Goal: Task Accomplishment & Management: Use online tool/utility

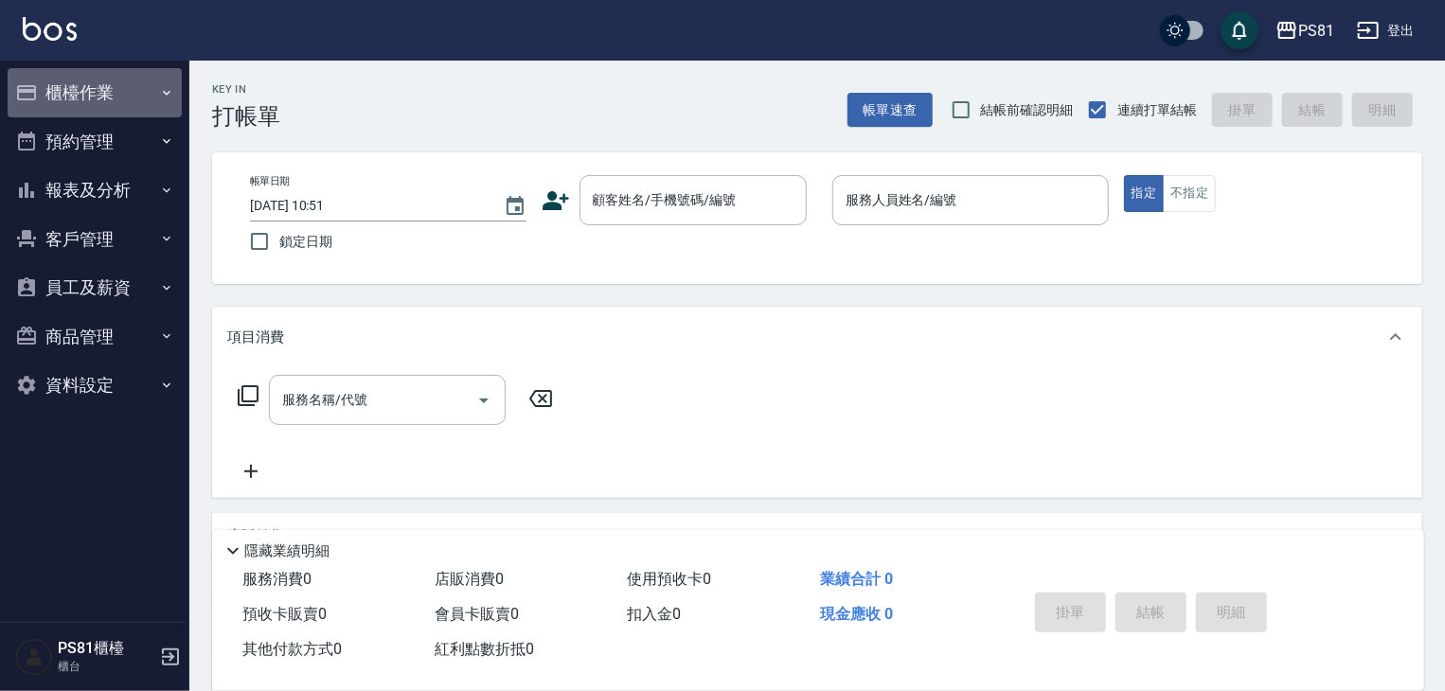
click at [63, 94] on button "櫃檯作業" at bounding box center [95, 92] width 174 height 49
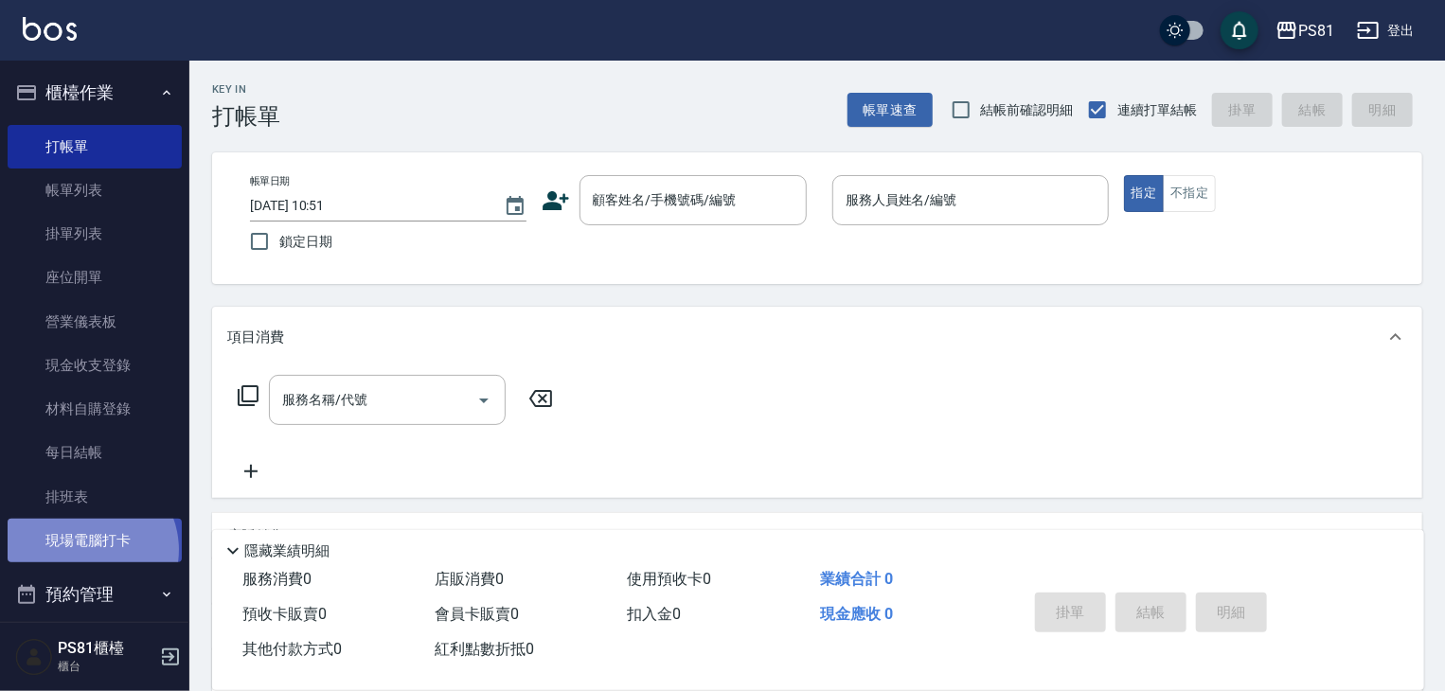
click at [86, 550] on link "現場電腦打卡" at bounding box center [95, 541] width 174 height 44
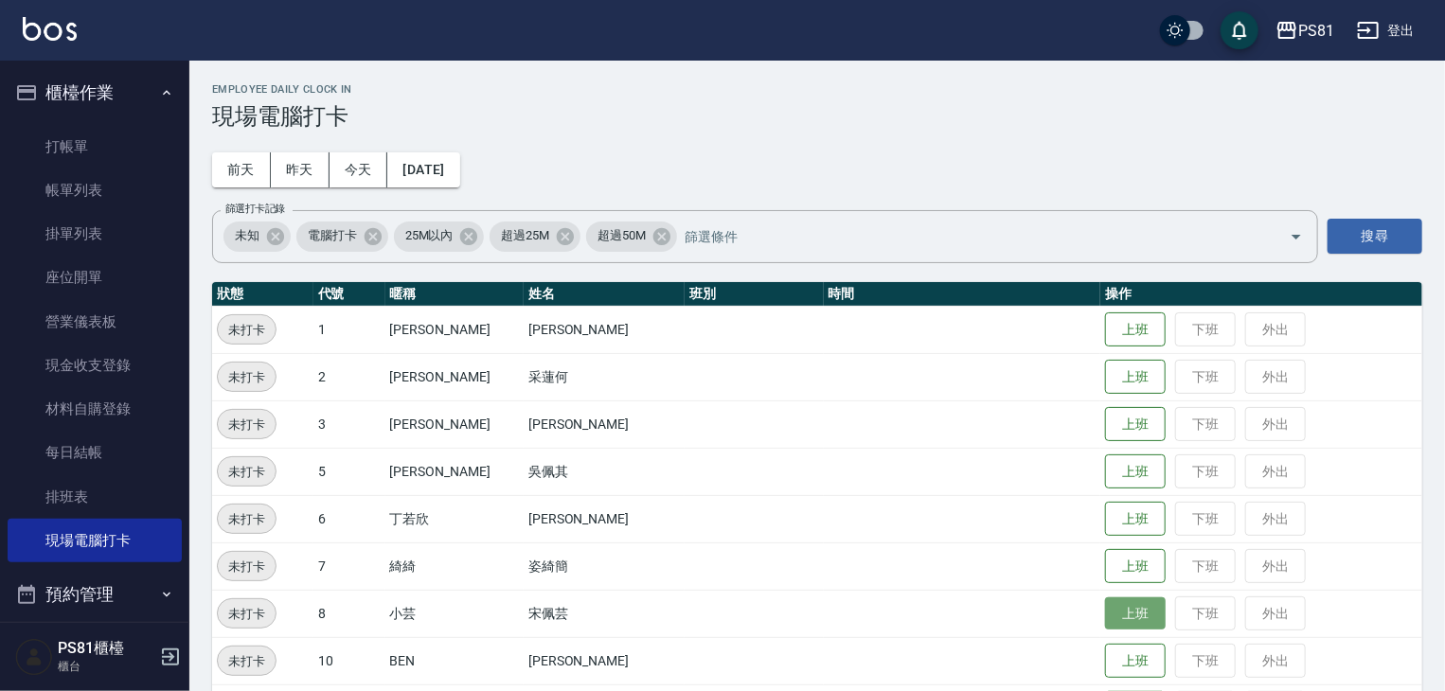
click at [1105, 619] on button "上班" at bounding box center [1135, 613] width 61 height 33
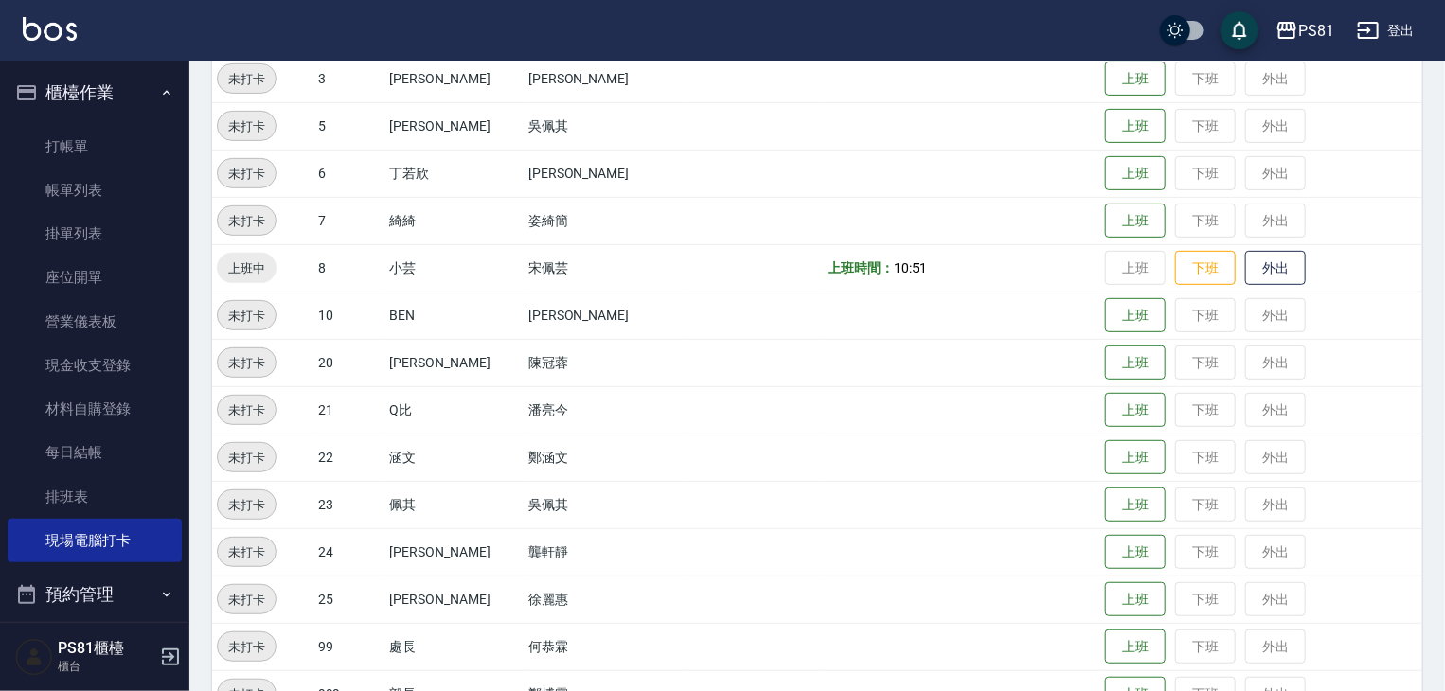
scroll to position [379, 0]
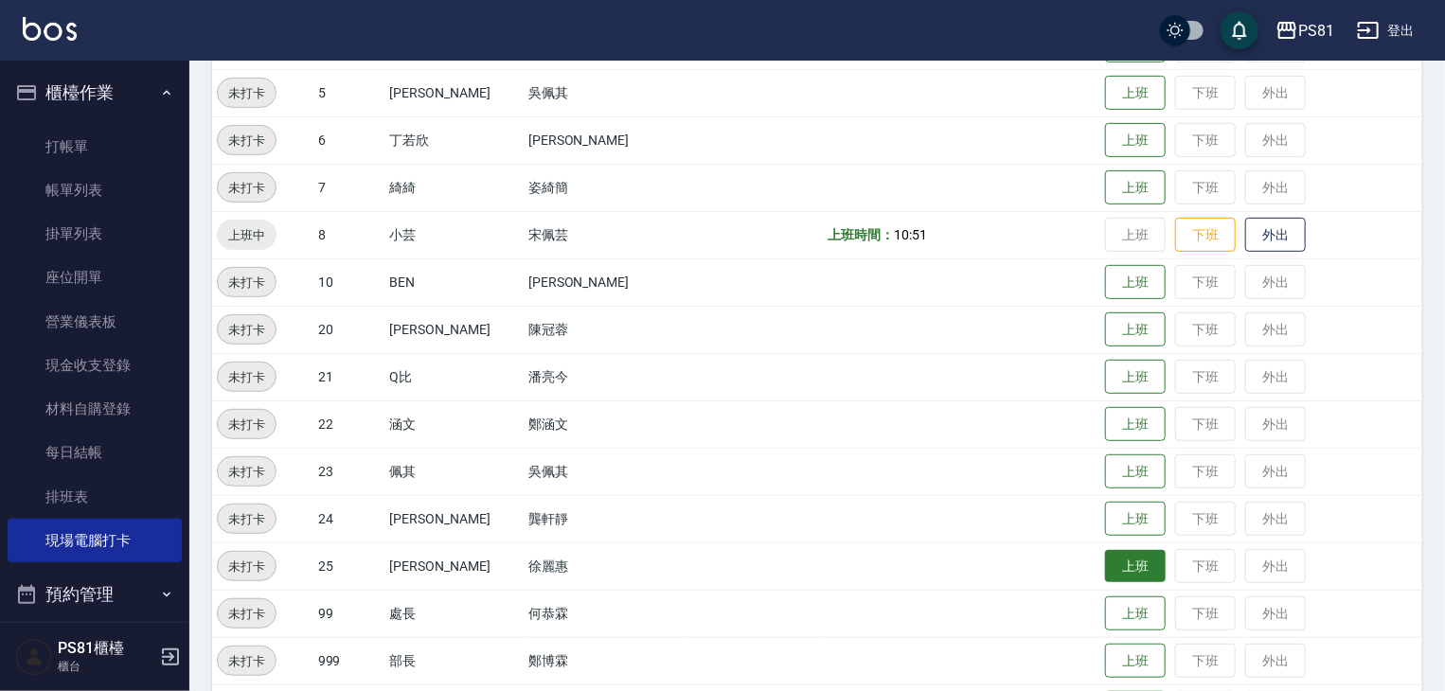
click at [1105, 573] on button "上班" at bounding box center [1135, 566] width 61 height 33
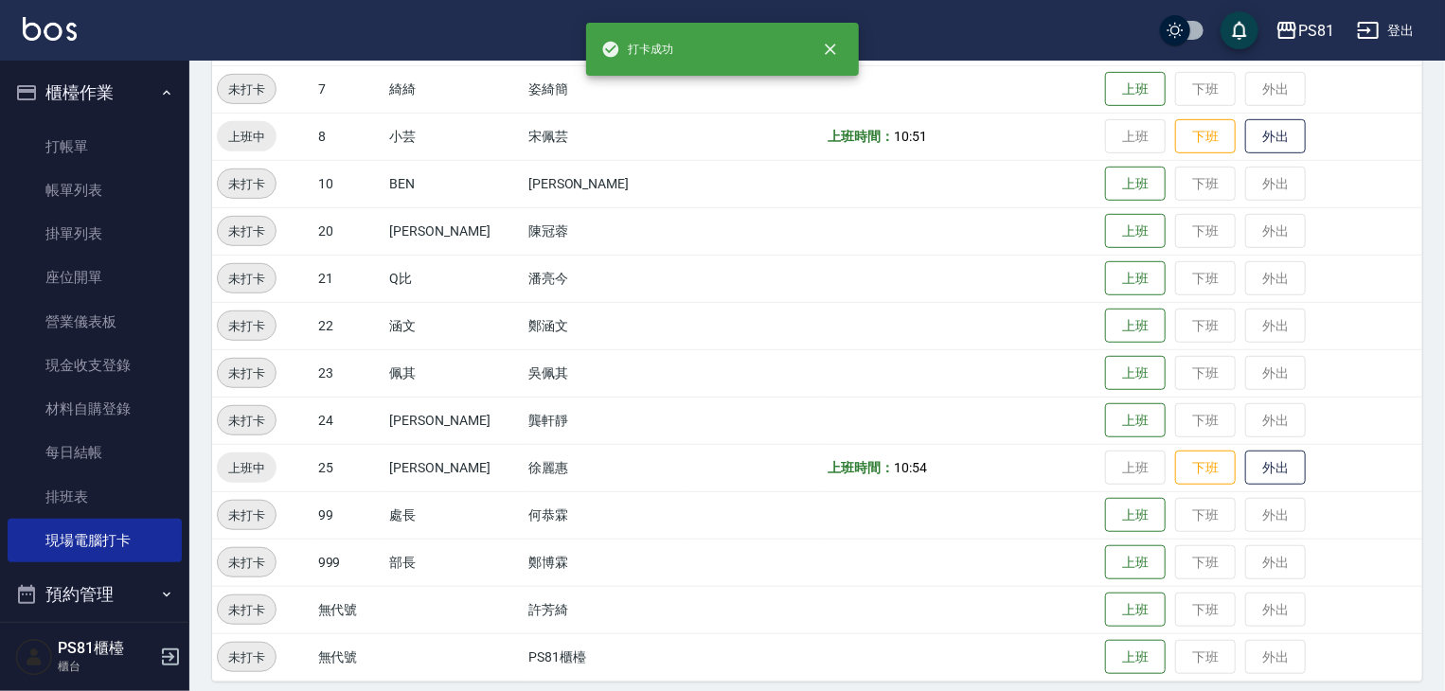
scroll to position [490, 0]
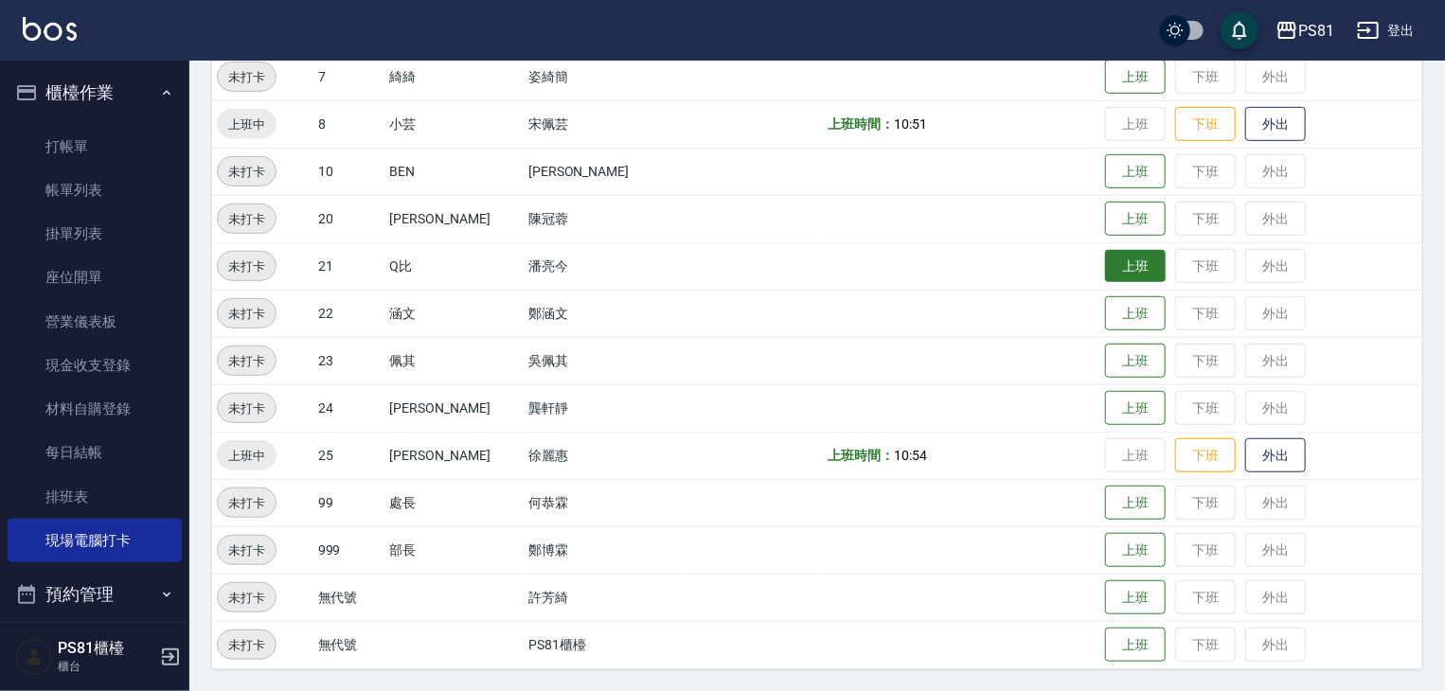
click at [1127, 266] on button "上班" at bounding box center [1135, 266] width 61 height 33
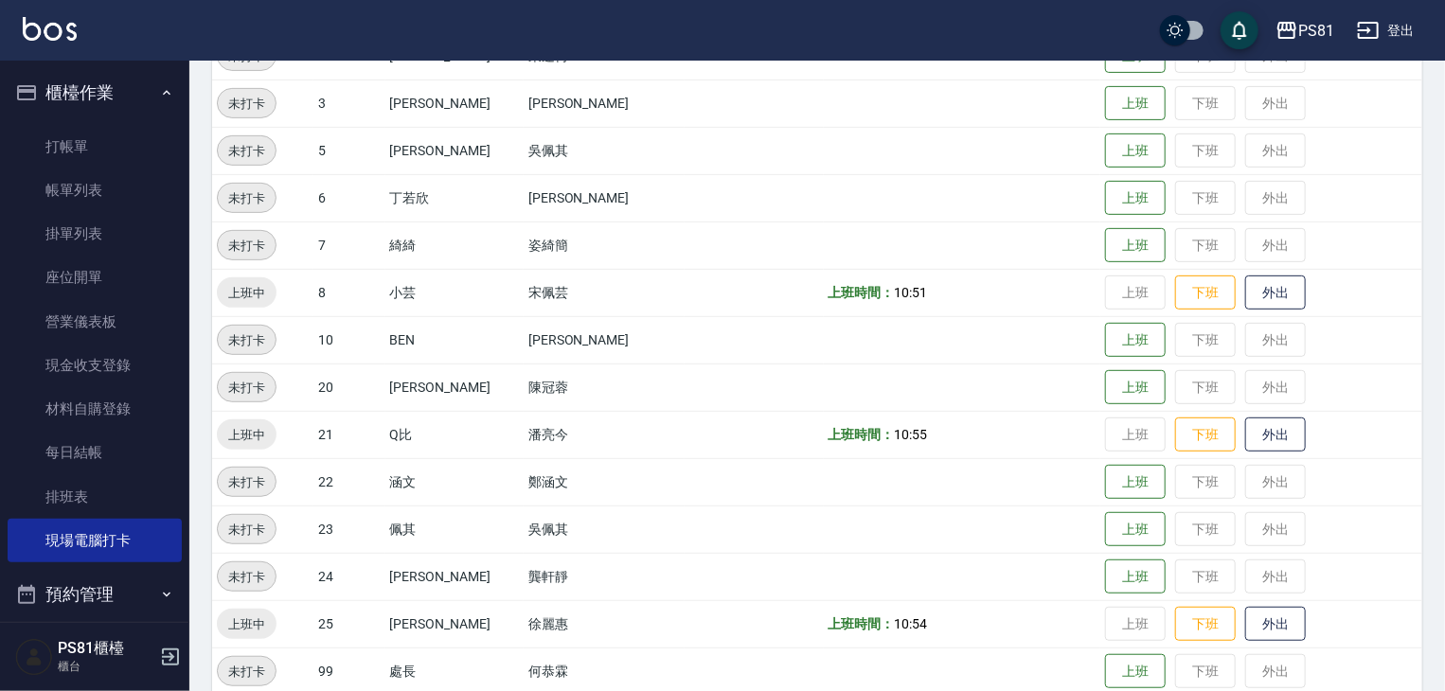
scroll to position [111, 0]
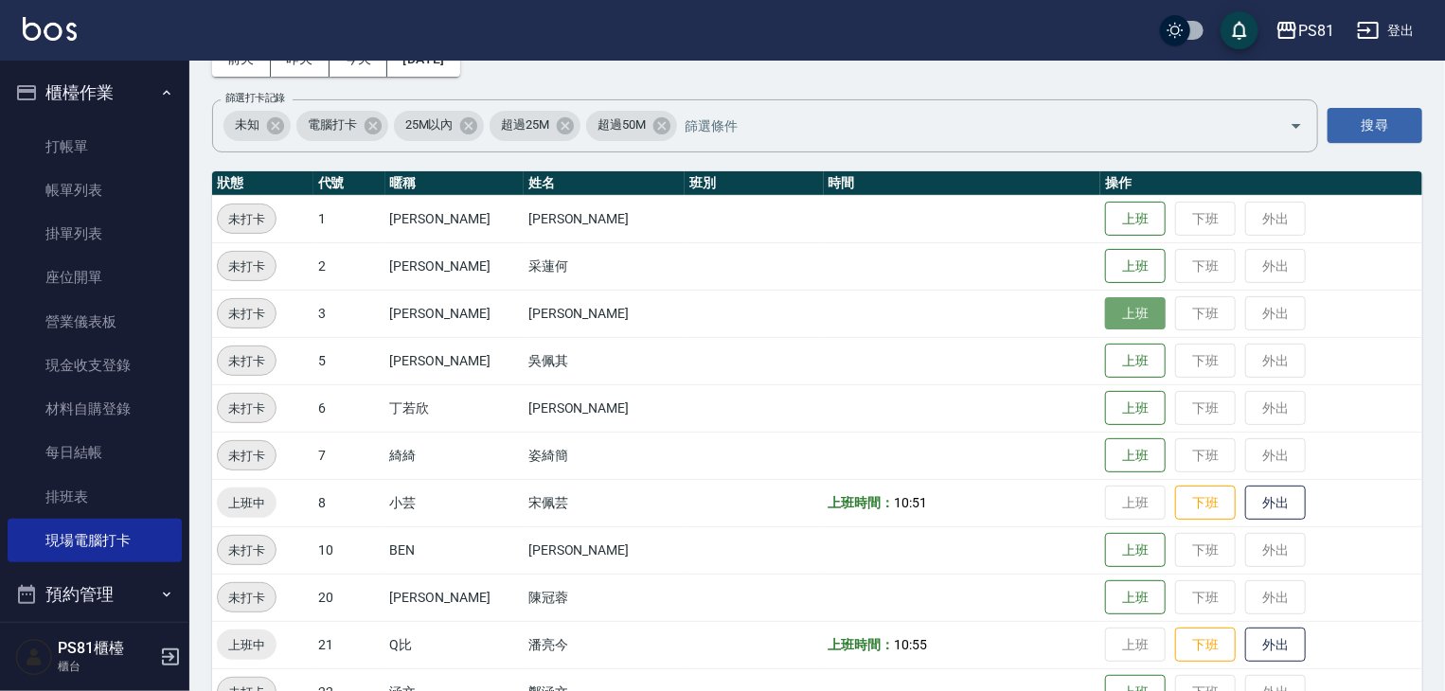
click at [1120, 312] on button "上班" at bounding box center [1135, 313] width 61 height 33
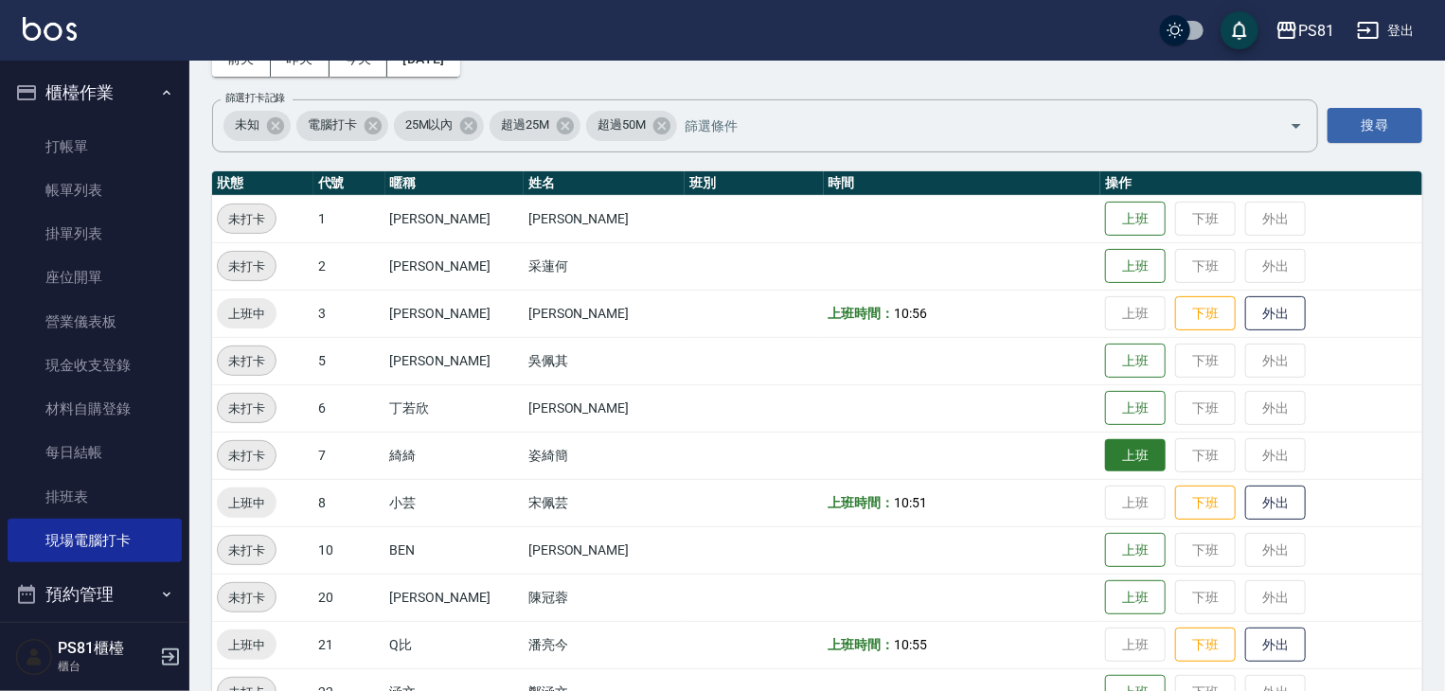
click at [1112, 455] on button "上班" at bounding box center [1135, 455] width 61 height 33
